Goal: Transaction & Acquisition: Purchase product/service

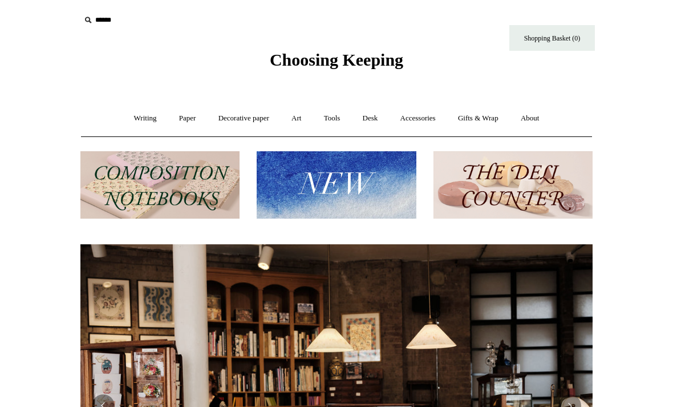
click at [113, 25] on input "text" at bounding box center [150, 20] width 140 height 21
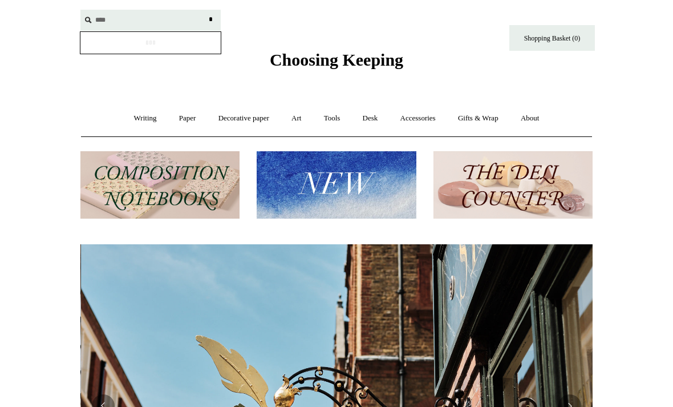
scroll to position [0, 512]
type input "*****"
click at [210, 19] on input "*" at bounding box center [210, 20] width 11 height 20
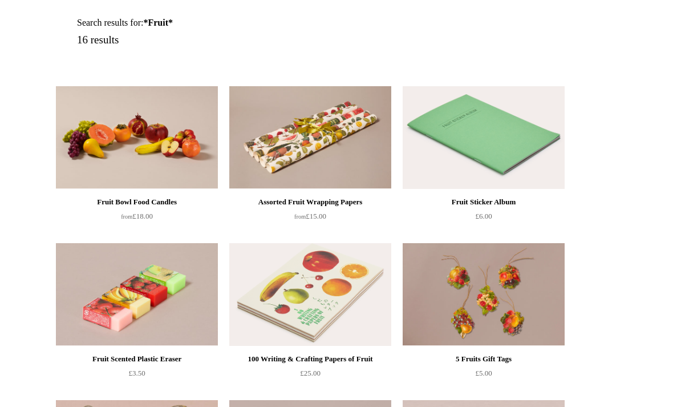
scroll to position [153, 0]
click at [87, 140] on img at bounding box center [137, 138] width 162 height 103
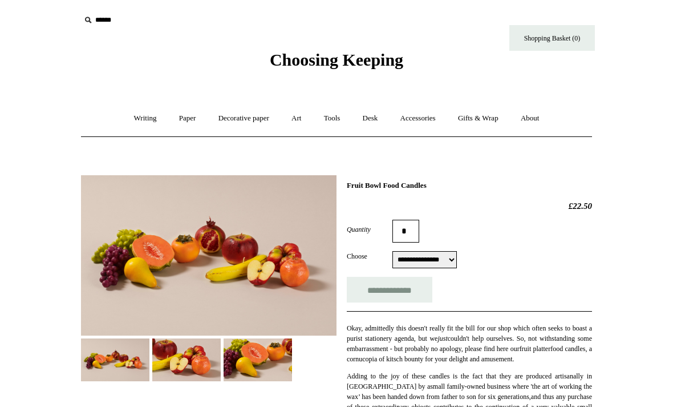
select select "**********"
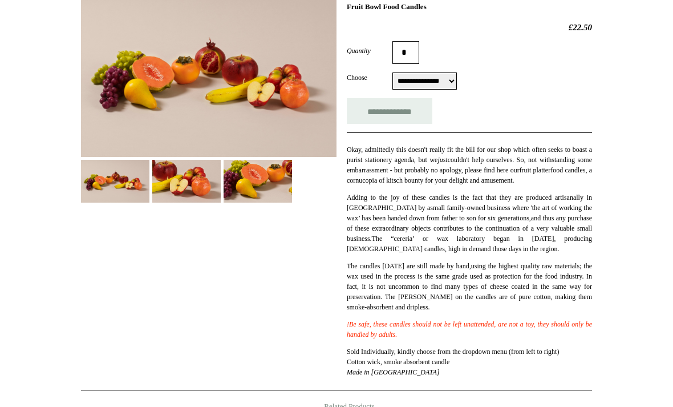
scroll to position [179, 0]
click at [198, 182] on img at bounding box center [186, 180] width 68 height 43
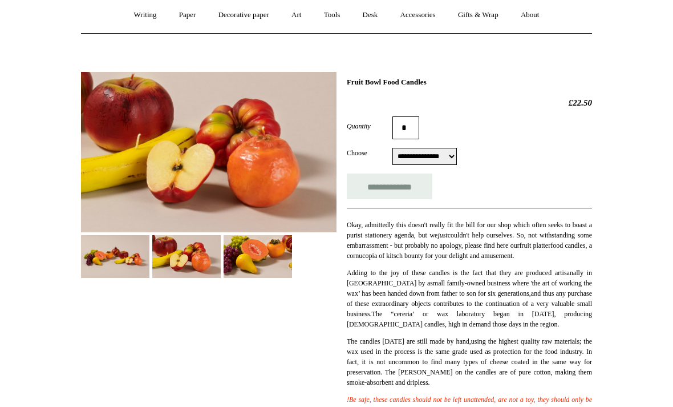
scroll to position [0, 0]
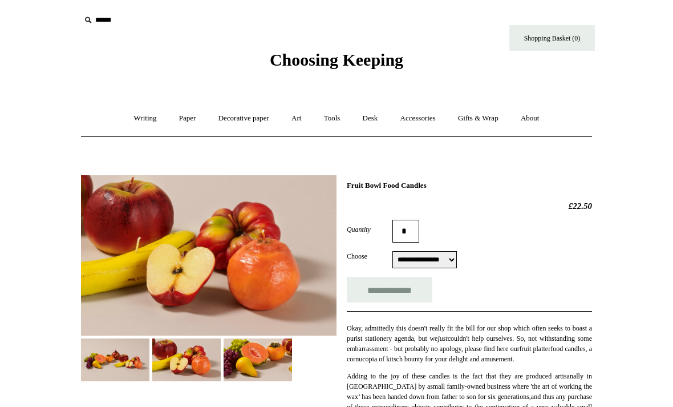
click at [84, 11] on input "text" at bounding box center [150, 20] width 140 height 21
type input "*"
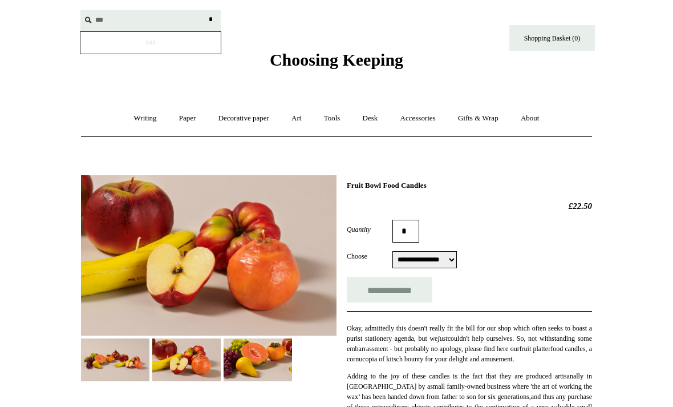
type input "***"
click at [210, 19] on input "*" at bounding box center [210, 20] width 11 height 20
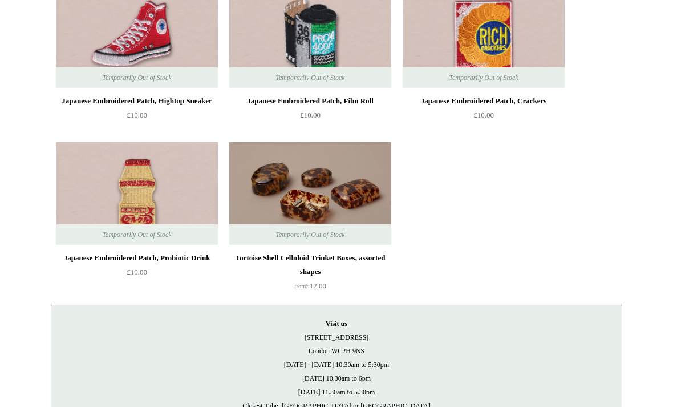
scroll to position [2938, 0]
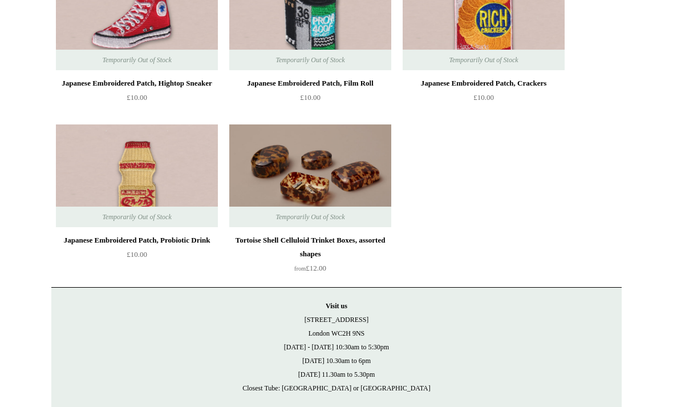
click at [351, 178] on img at bounding box center [310, 176] width 162 height 103
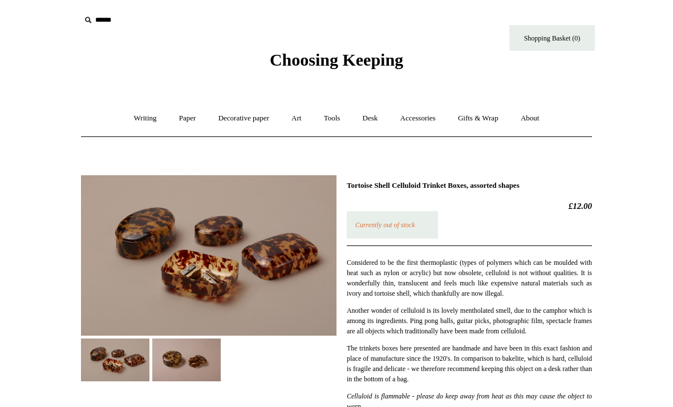
click at [99, 24] on input "text" at bounding box center [150, 20] width 140 height 21
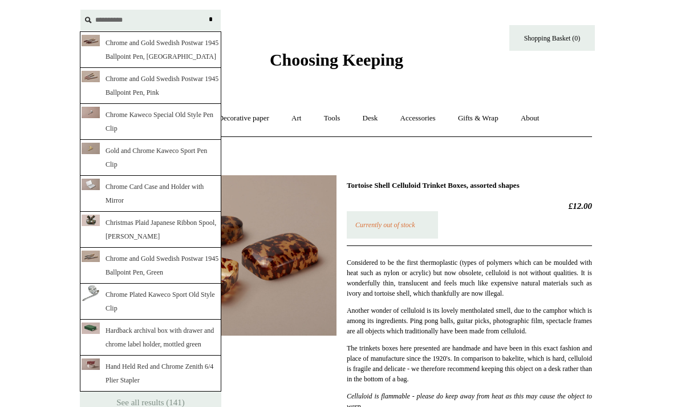
type input "*********"
click at [210, 19] on input "*" at bounding box center [210, 20] width 11 height 20
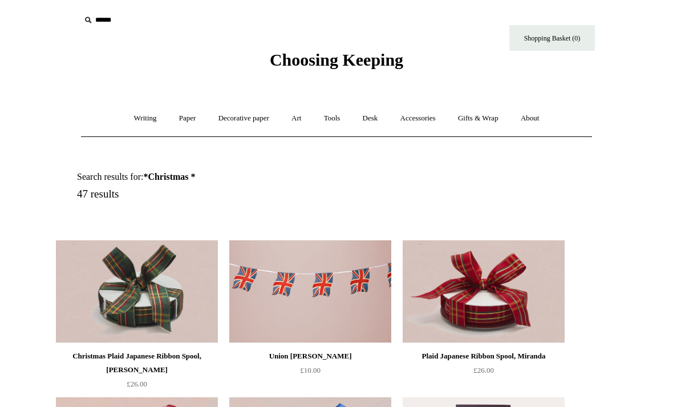
click at [136, 122] on link "Writing +" at bounding box center [145, 118] width 43 height 30
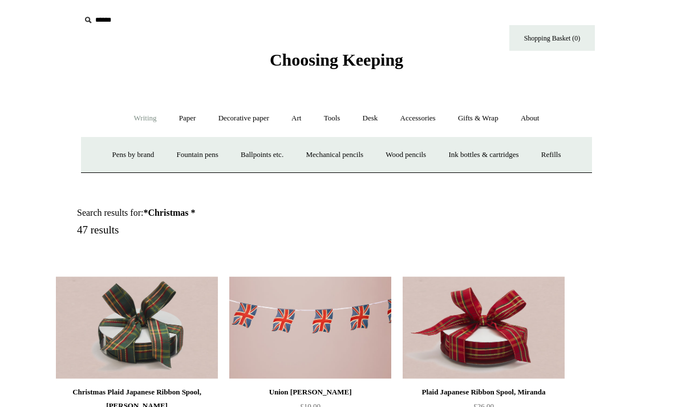
click at [256, 152] on link "Ballpoints etc. +" at bounding box center [261, 155] width 63 height 30
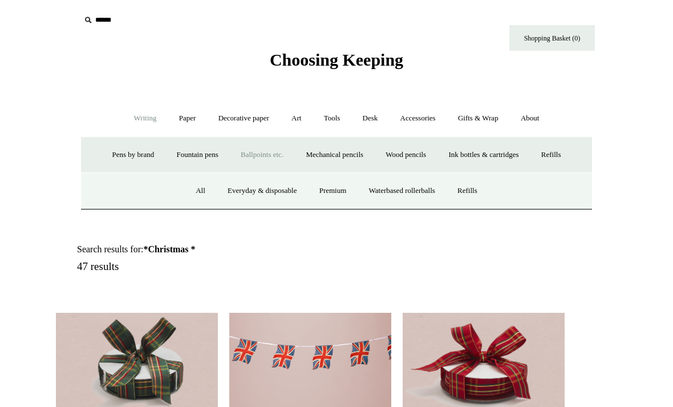
click at [244, 185] on link "Everyday & disposable" at bounding box center [262, 191] width 90 height 30
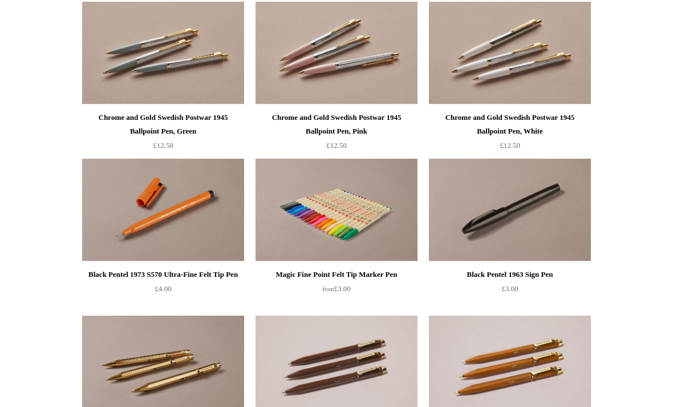
scroll to position [459, 0]
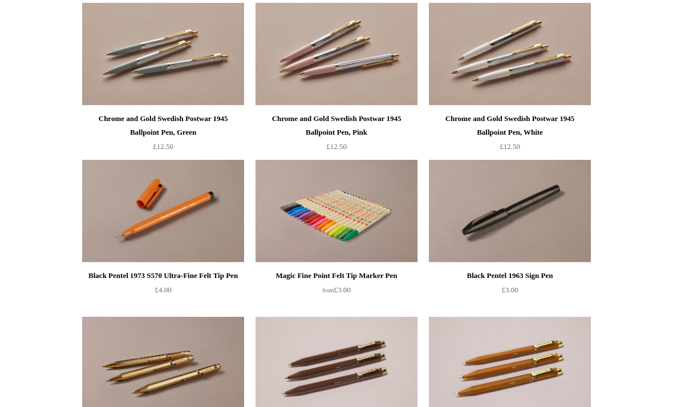
click at [132, 224] on img at bounding box center [163, 211] width 162 height 103
